Goal: Check status: Check status

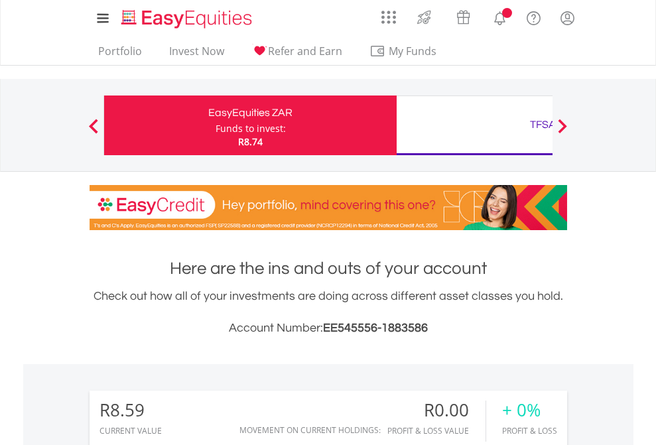
scroll to position [127, 208]
click at [215, 125] on div "Funds to invest:" at bounding box center [250, 128] width 70 height 13
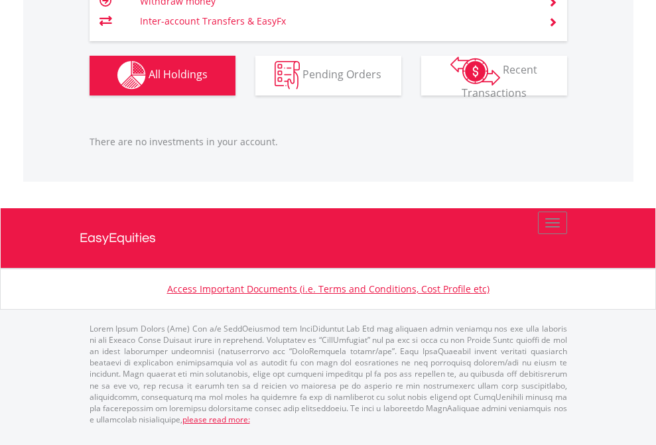
scroll to position [1312, 0]
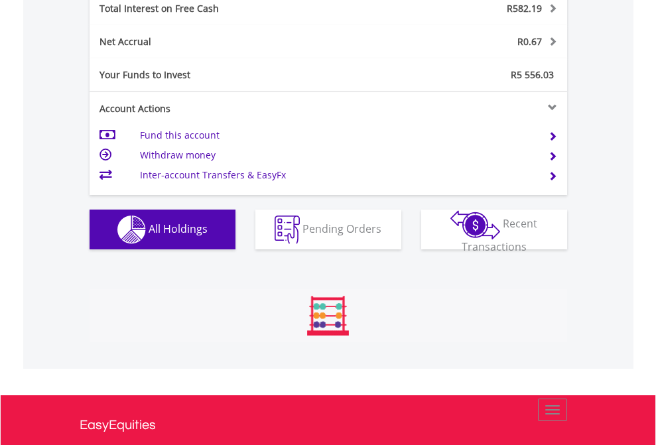
scroll to position [127, 208]
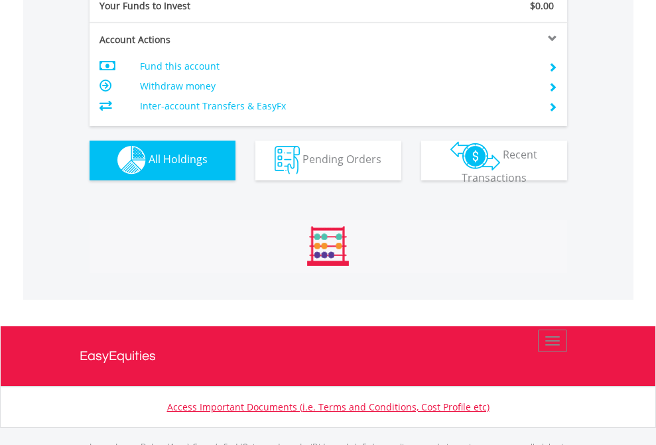
scroll to position [1312, 0]
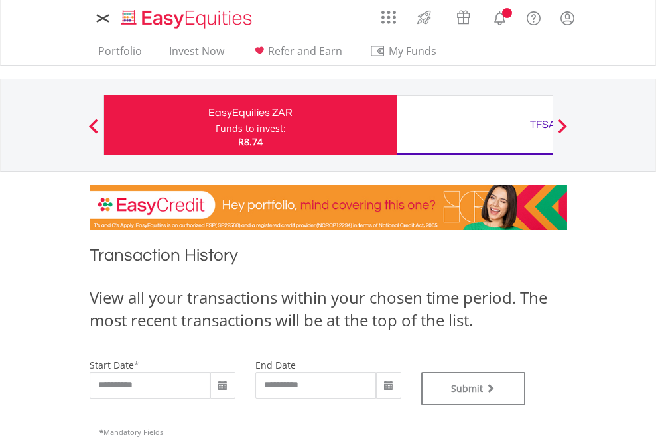
type input "**********"
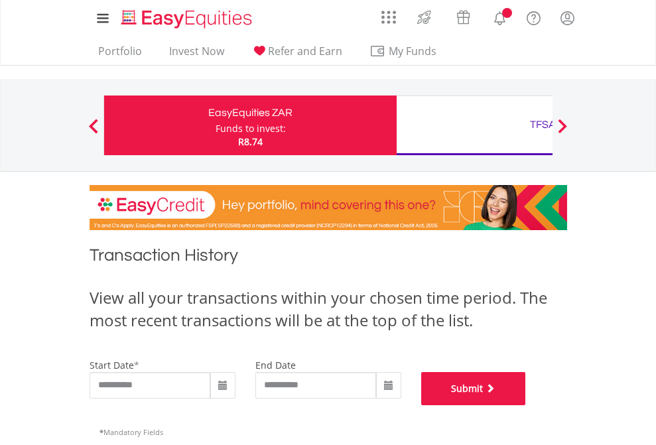
click at [526, 405] on button "Submit" at bounding box center [473, 388] width 105 height 33
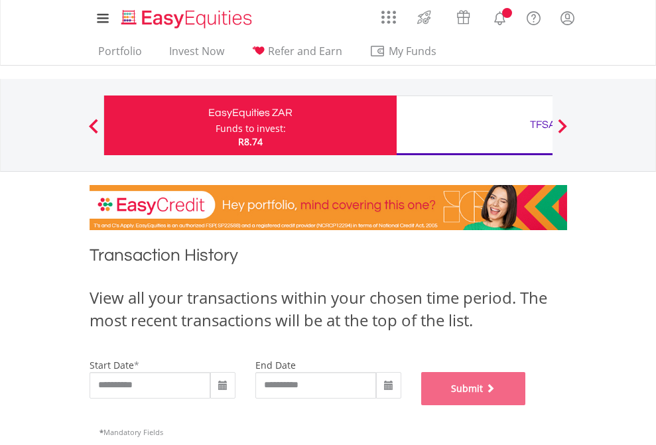
scroll to position [538, 0]
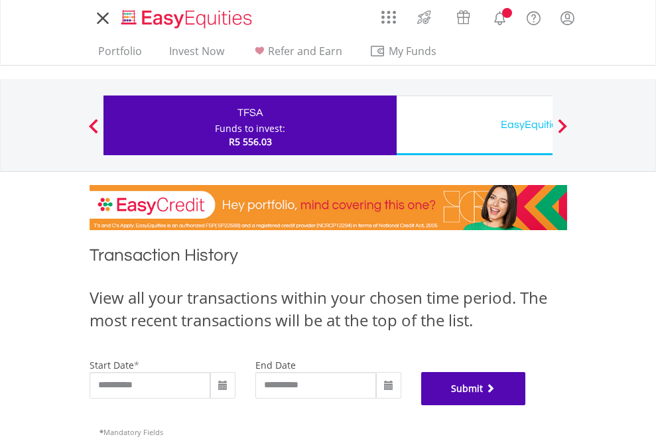
click at [526, 405] on button "Submit" at bounding box center [473, 388] width 105 height 33
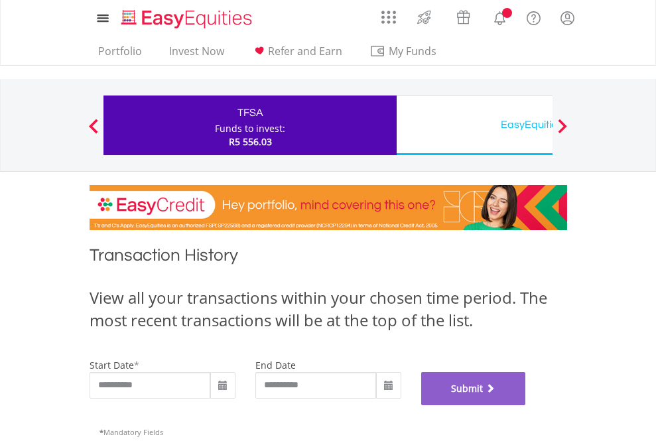
scroll to position [538, 0]
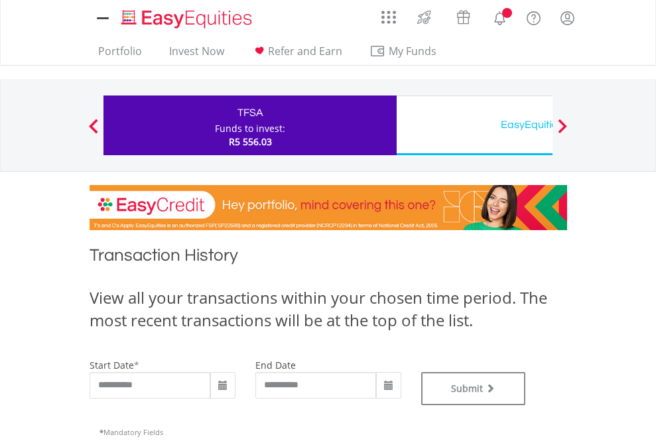
click at [474, 125] on div "EasyEquities USD" at bounding box center [542, 124] width 276 height 19
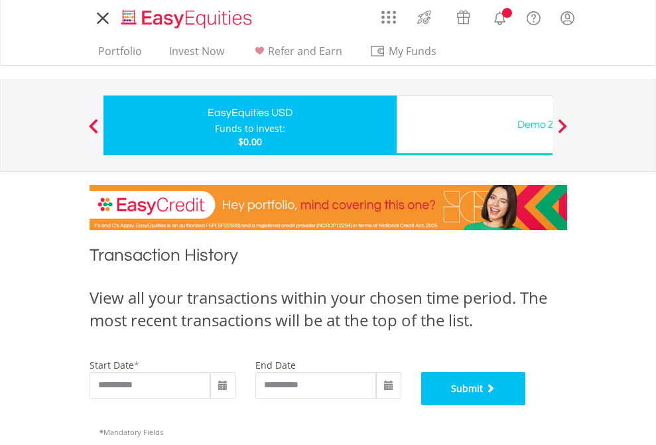
click at [526, 405] on button "Submit" at bounding box center [473, 388] width 105 height 33
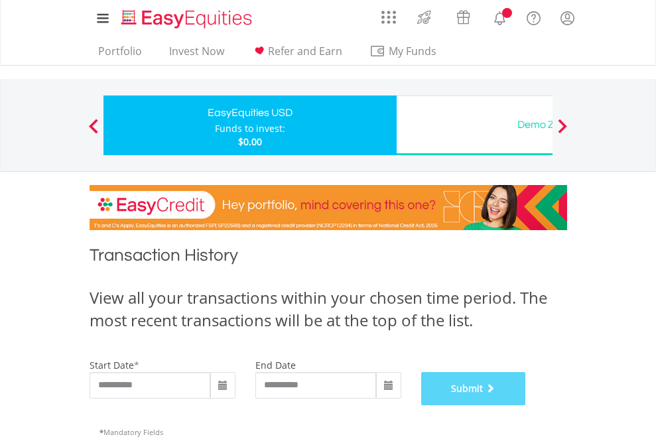
scroll to position [538, 0]
